Goal: Check status: Check status

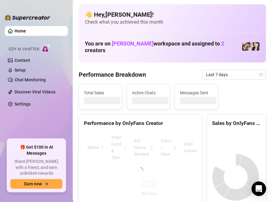
drag, startPoint x: 23, startPoint y: 167, endPoint x: 11, endPoint y: 194, distance: 29.3
click at [23, 167] on span "Share [PERSON_NAME] with a friend, and earn unlimited rewards" at bounding box center [36, 168] width 52 height 18
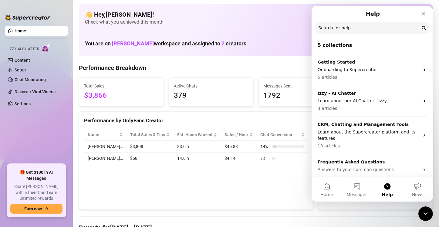
click at [225, 202] on div "Performance by OnlyFans Creator Name Total Sales & Tips Est. Hours Worked Sales…" at bounding box center [196, 161] width 234 height 99
click at [272, 12] on icon "Close" at bounding box center [422, 14] width 5 height 5
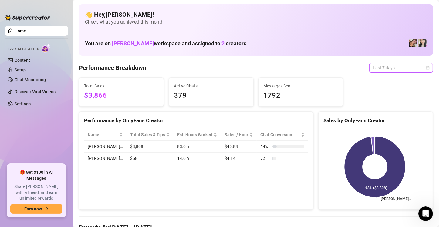
click at [272, 67] on span "Last 7 days" at bounding box center [400, 67] width 56 height 9
click at [272, 70] on div "Last 7 days" at bounding box center [401, 68] width 64 height 10
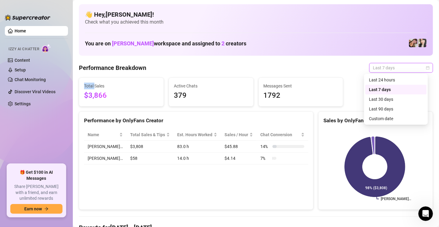
click at [272, 70] on div "Last 7 days" at bounding box center [401, 68] width 64 height 10
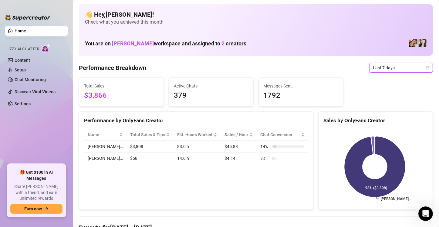
click at [272, 70] on div "Last 7 days" at bounding box center [401, 68] width 64 height 10
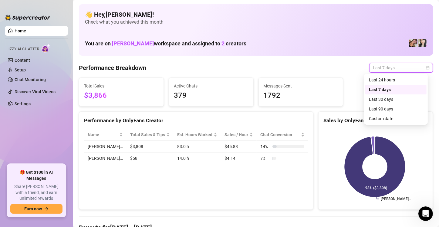
click at [272, 70] on div "Last 7 days" at bounding box center [401, 68] width 64 height 10
click at [272, 122] on div "Custom date" at bounding box center [395, 119] width 61 height 10
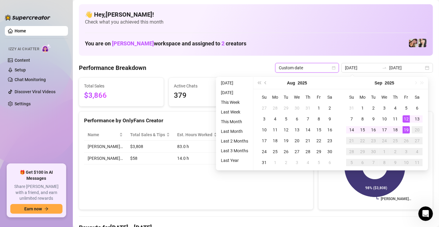
type input "[DATE]"
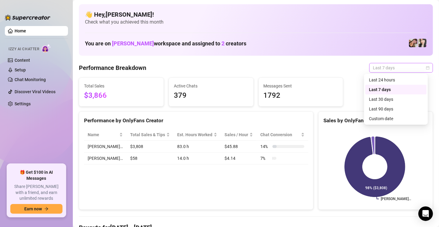
click at [382, 65] on span "Last 7 days" at bounding box center [400, 67] width 56 height 9
click at [386, 118] on div "Custom date" at bounding box center [396, 118] width 54 height 7
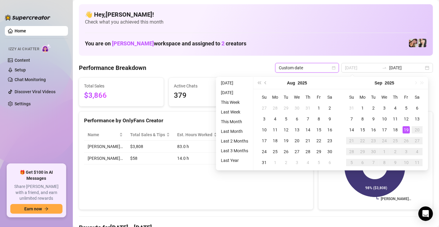
type input "[DATE]"
click at [406, 130] on div "19" at bounding box center [405, 129] width 7 height 7
click at [406, 130] on rect at bounding box center [374, 167] width 103 height 76
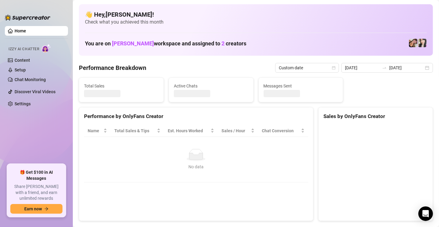
type input "[DATE]"
